Goal: Information Seeking & Learning: Learn about a topic

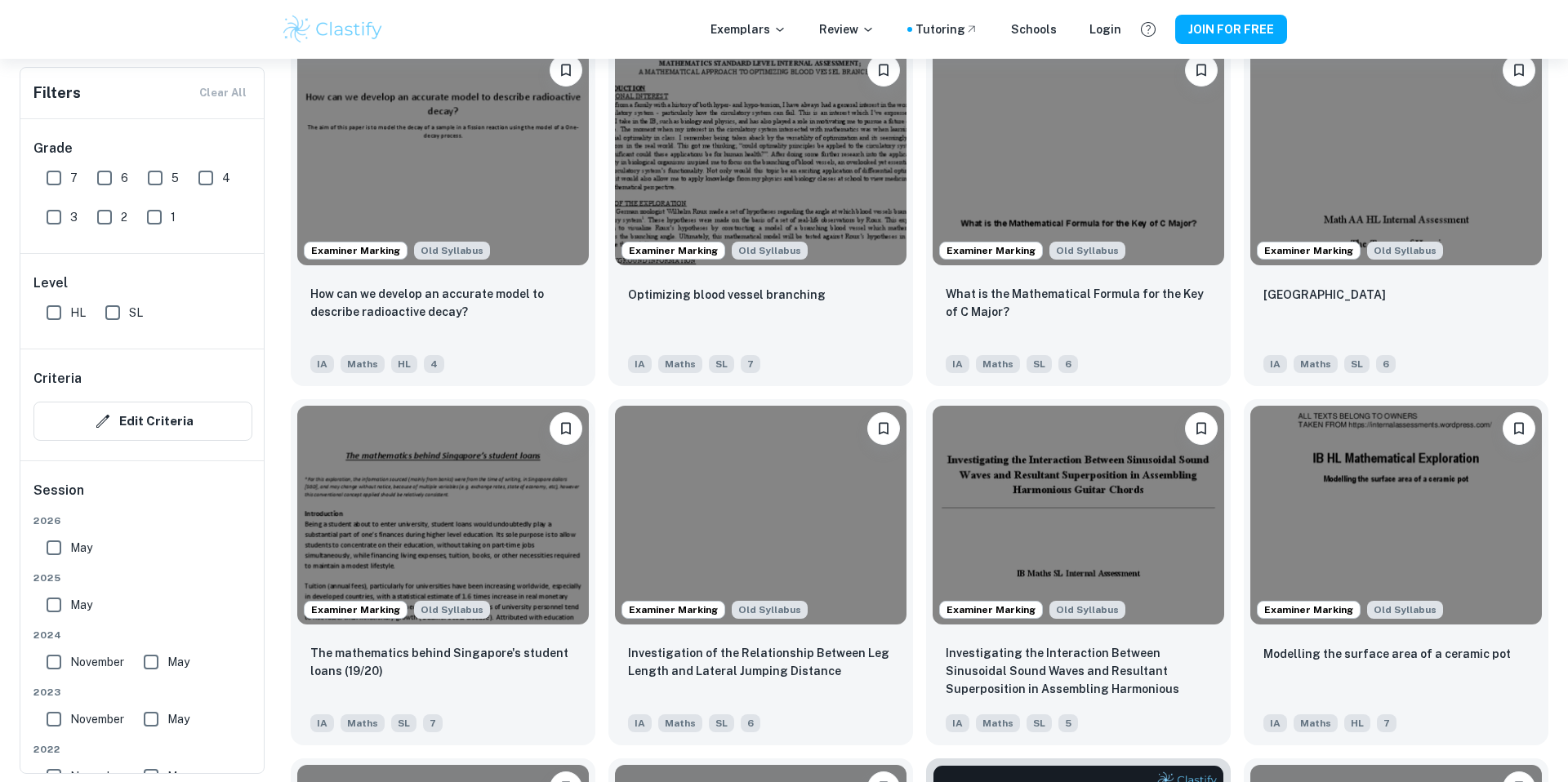
scroll to position [2699, 0]
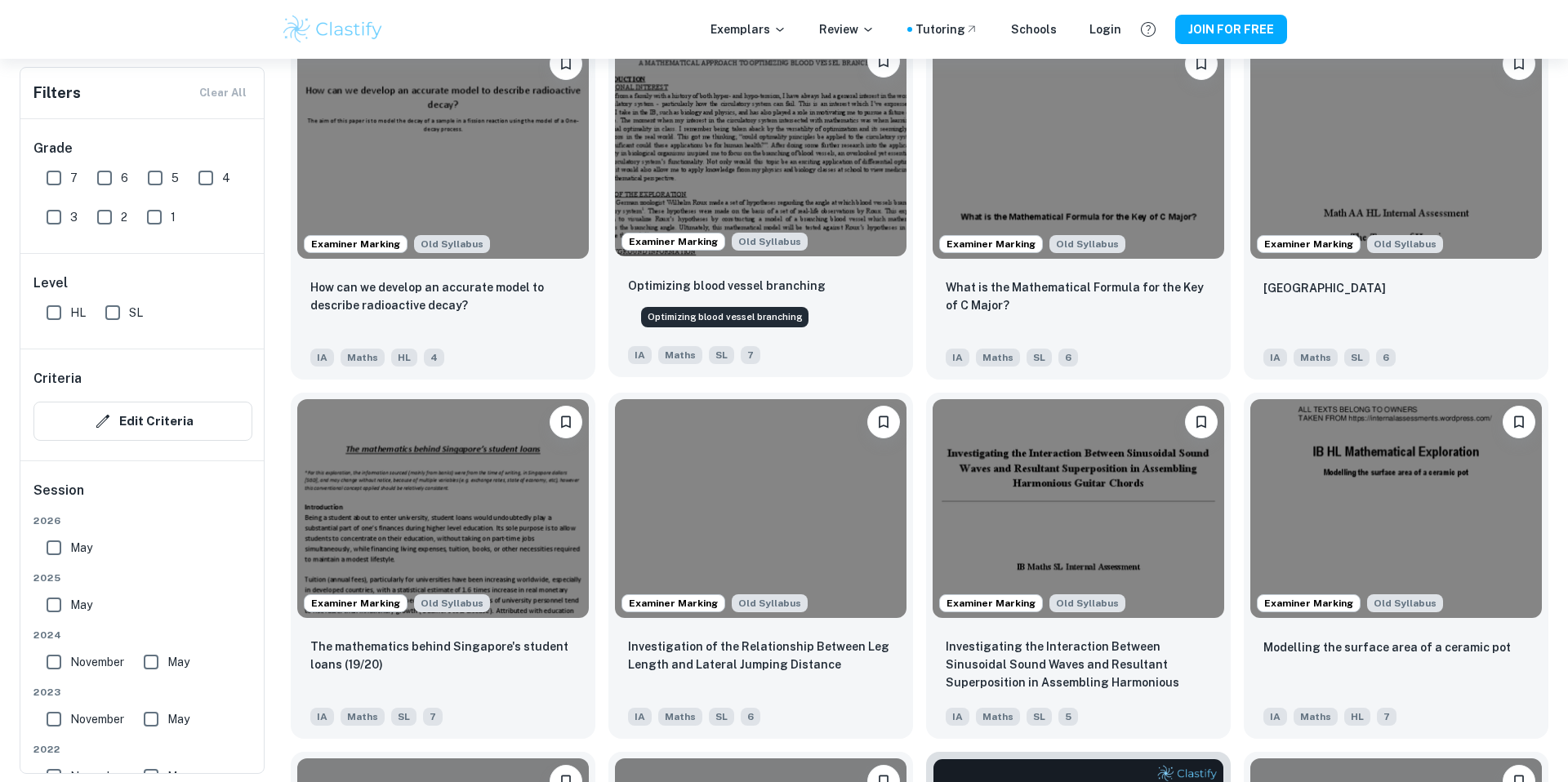
click at [686, 286] on p "Optimizing blood vessel branching" at bounding box center [726, 285] width 198 height 18
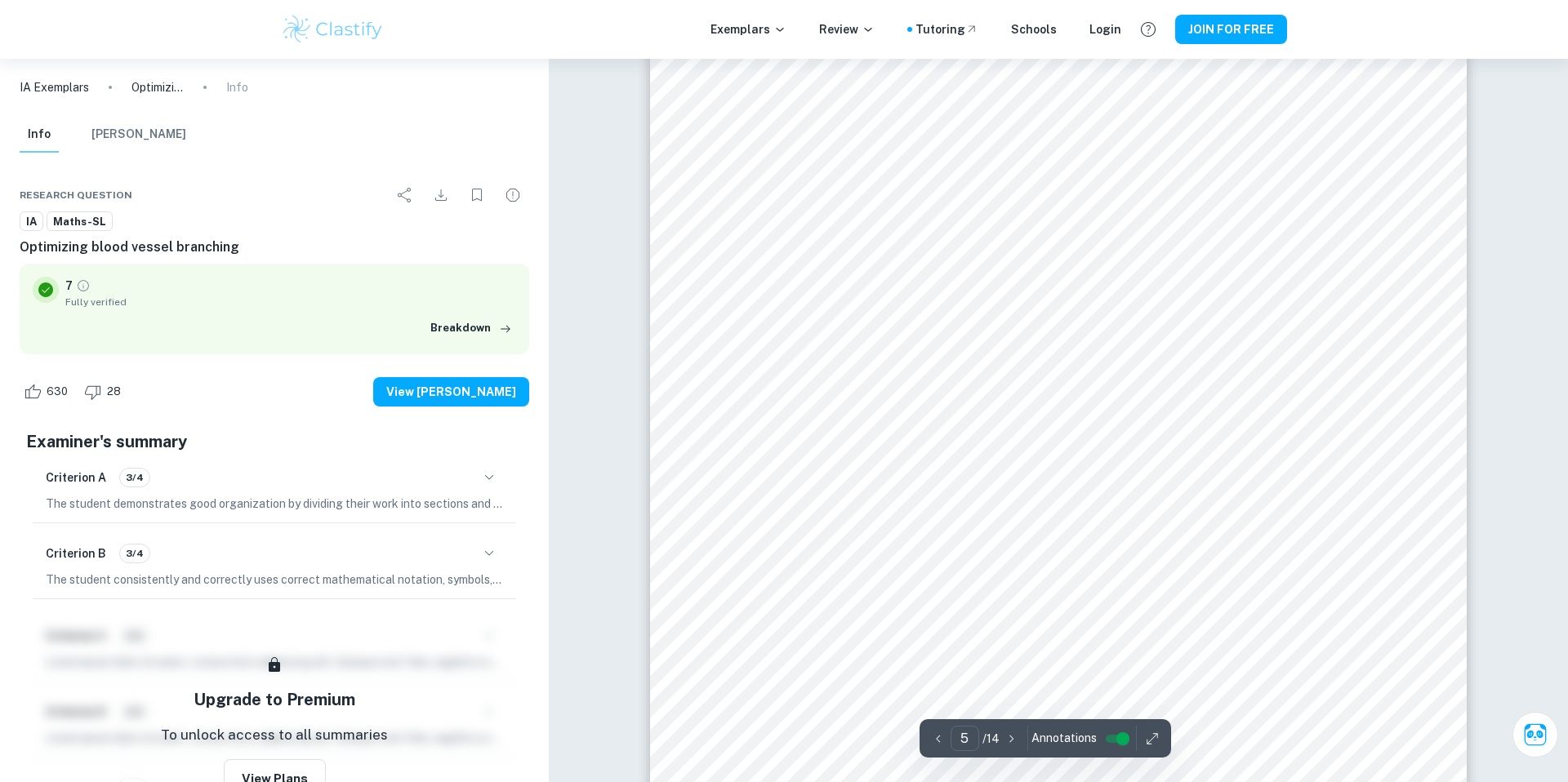
scroll to position [5325, 0]
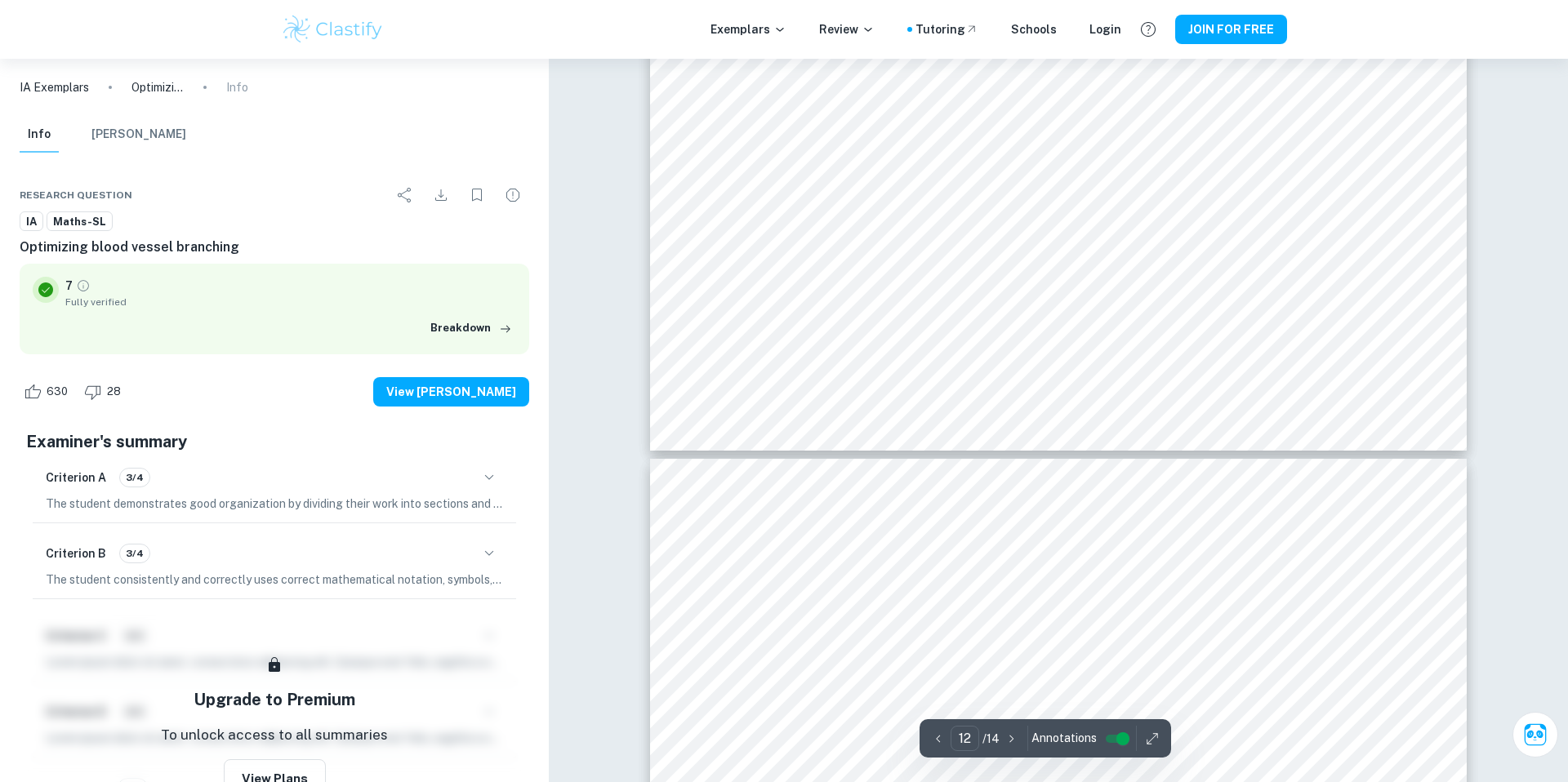
type input "13"
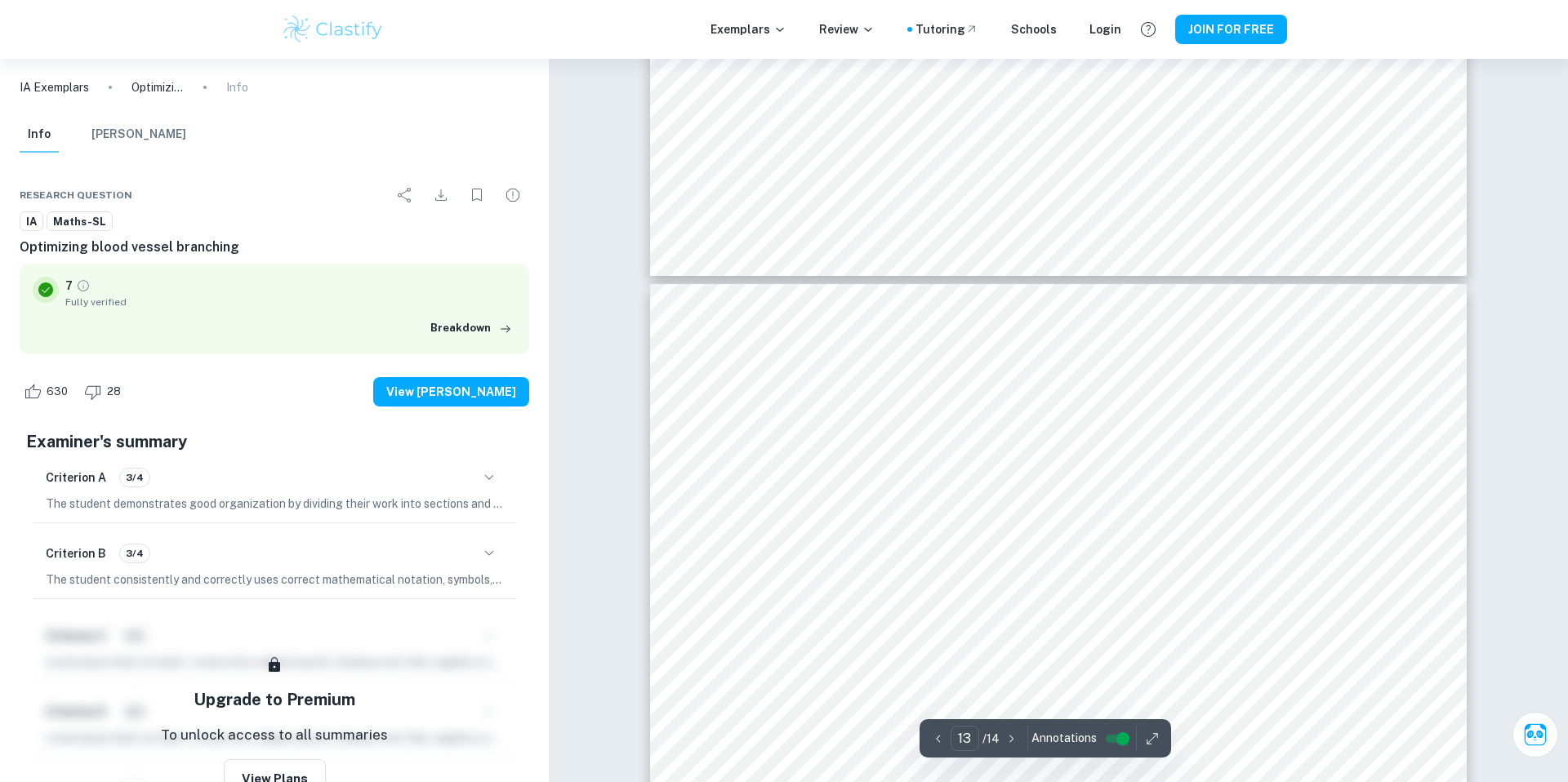
scroll to position [14299, 0]
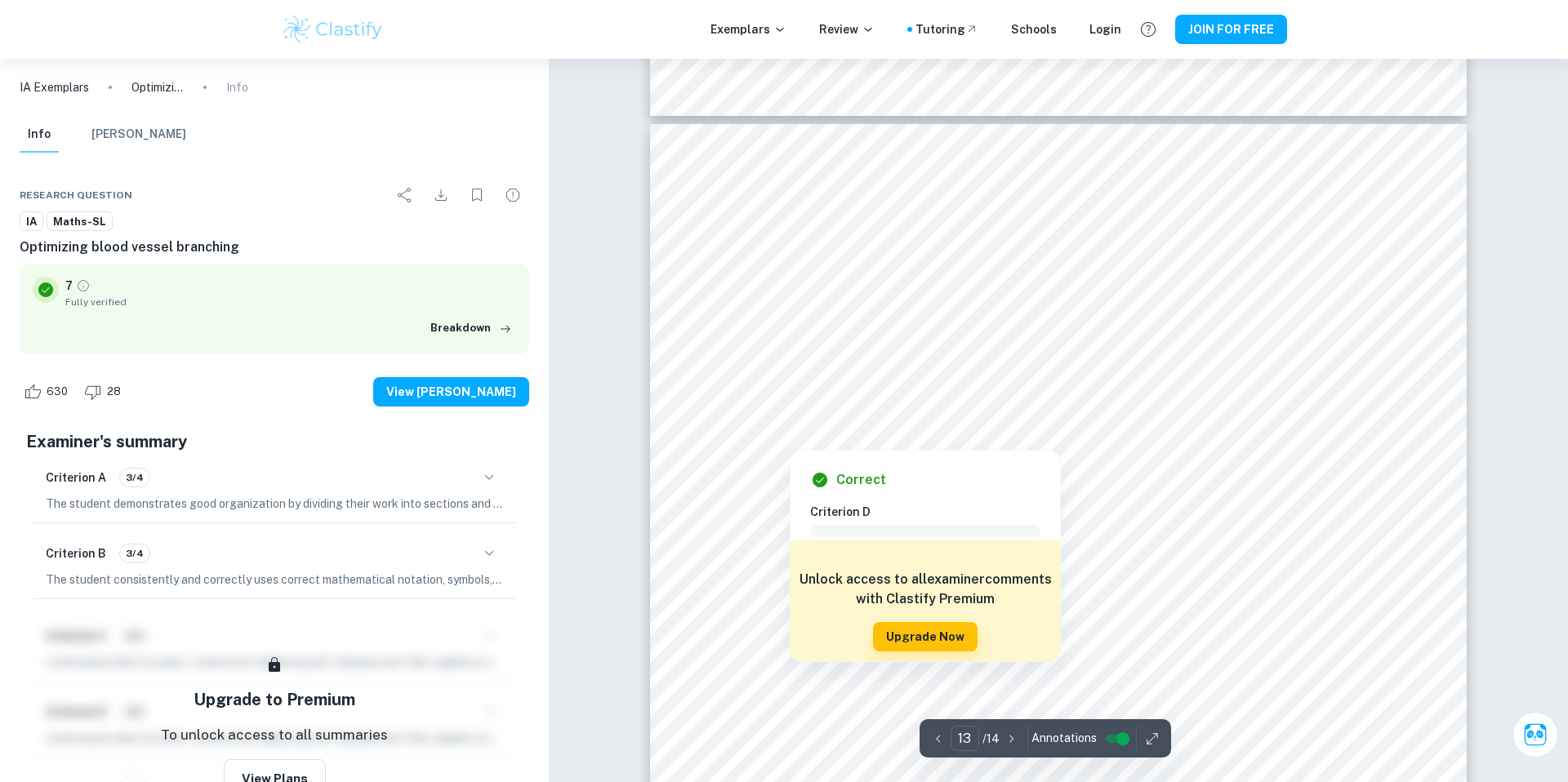
click at [686, 290] on div at bounding box center [1058, 290] width 757 height 22
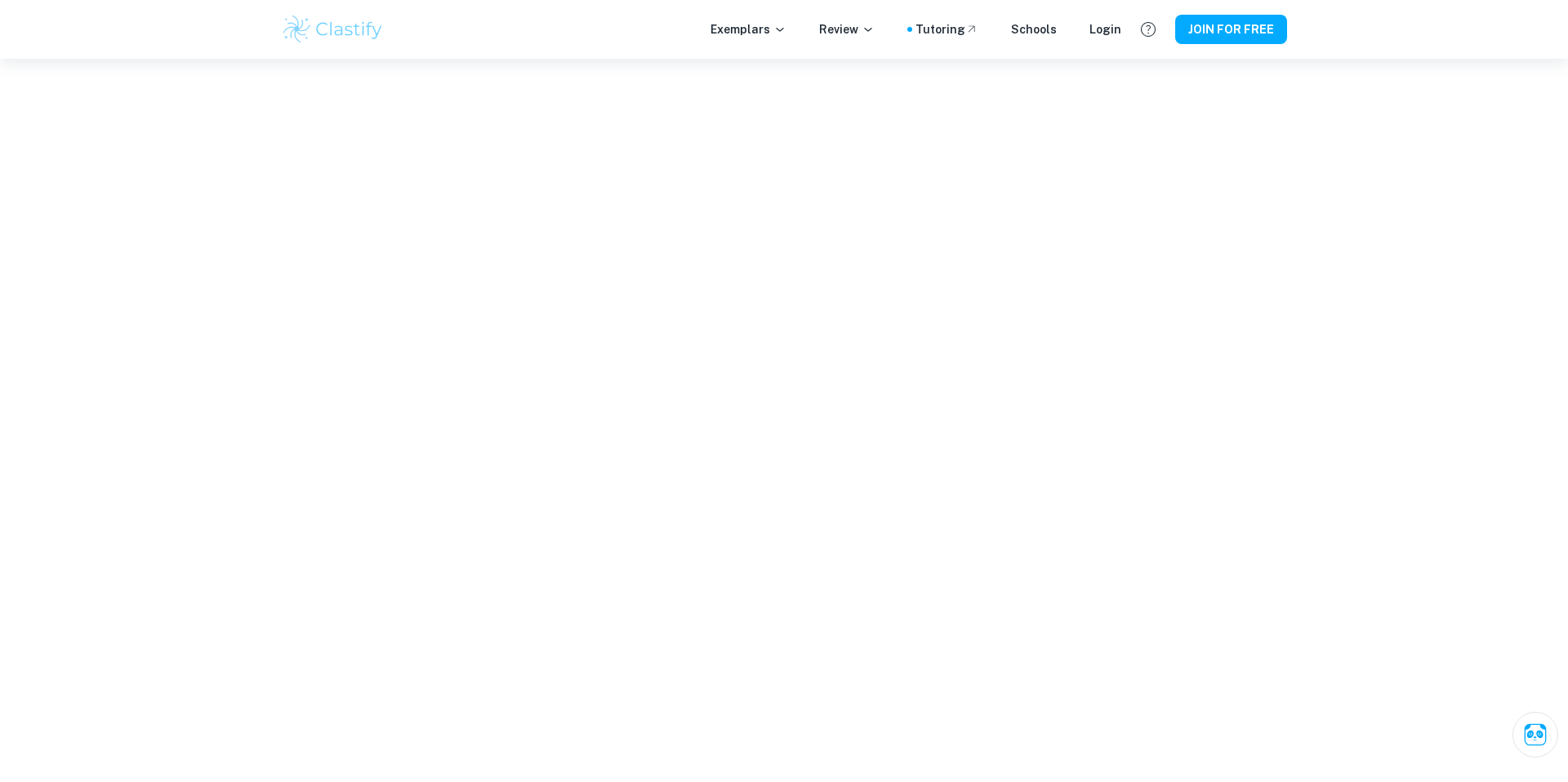
scroll to position [2683, 0]
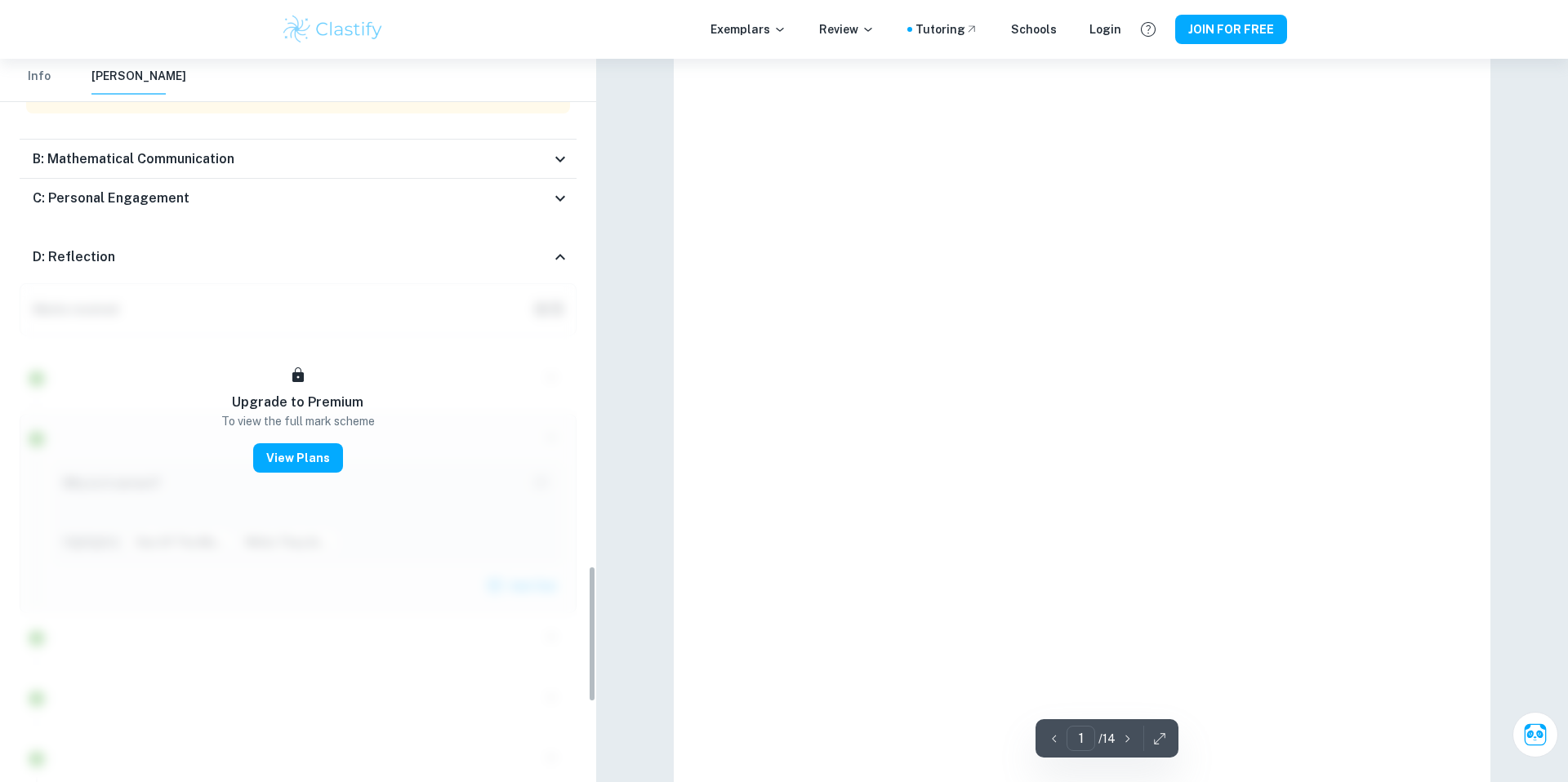
type input "13"
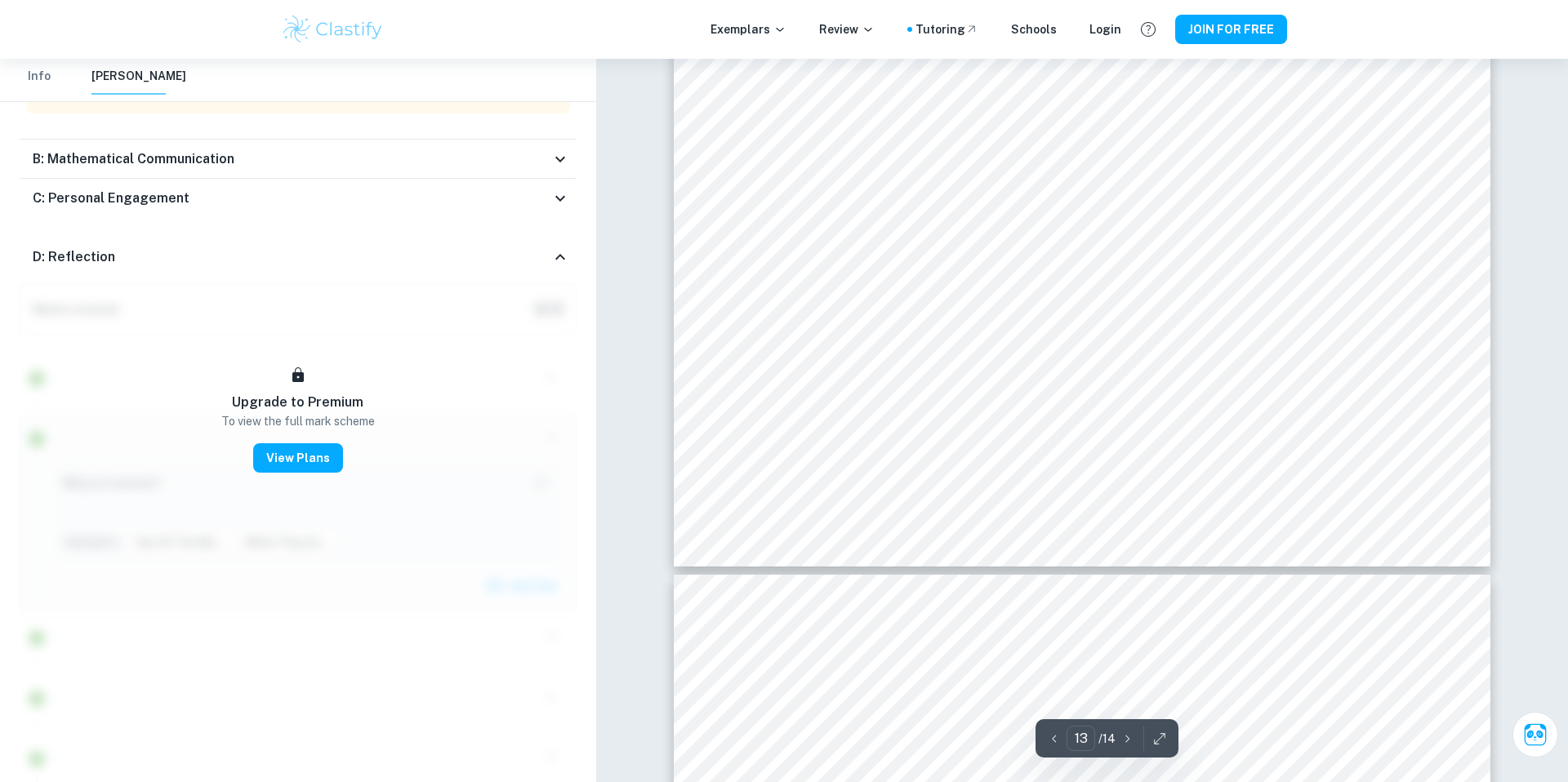
scroll to position [14627, 0]
